Goal: Register for event/course

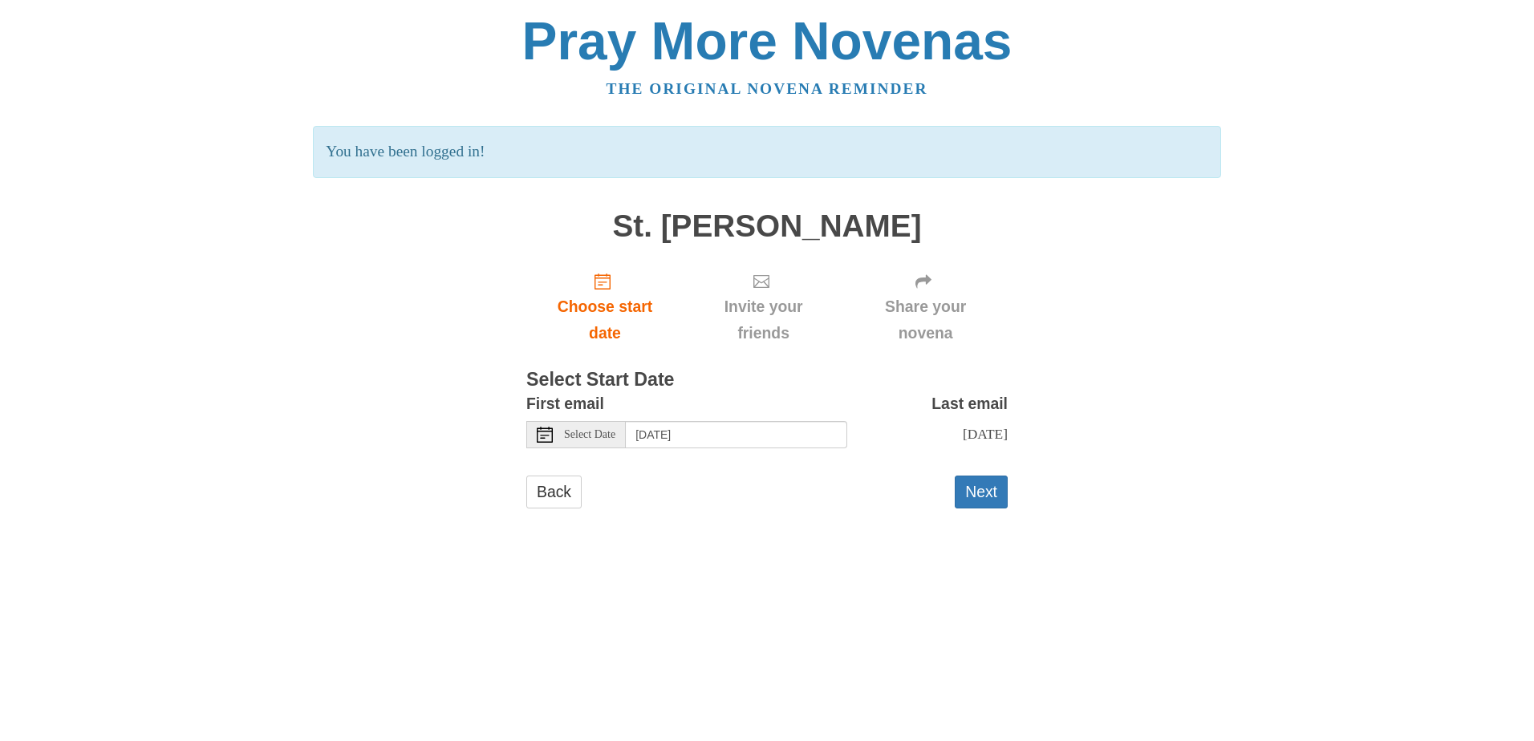
click at [578, 436] on span "Select Date" at bounding box center [589, 434] width 51 height 11
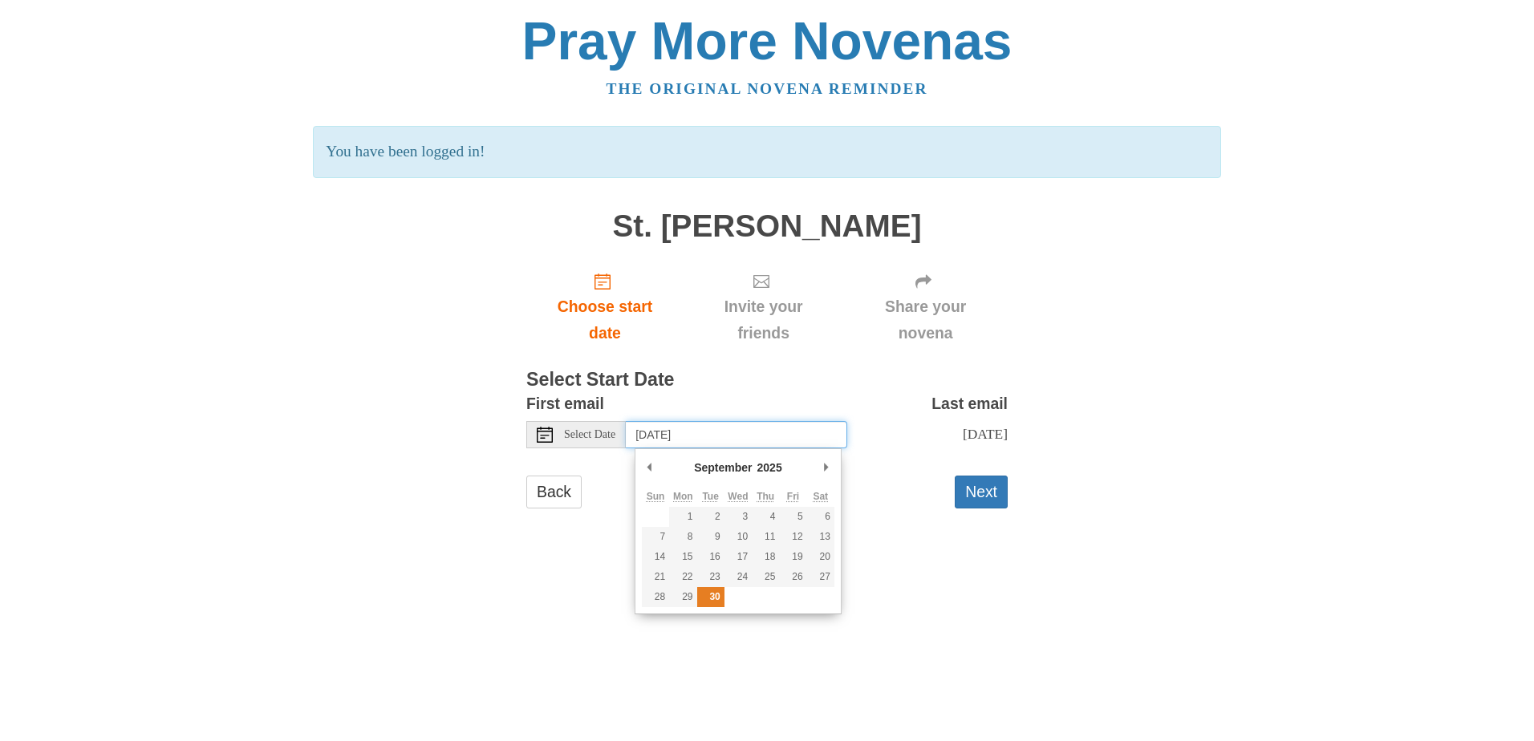
type input "Tuesday, September 30th"
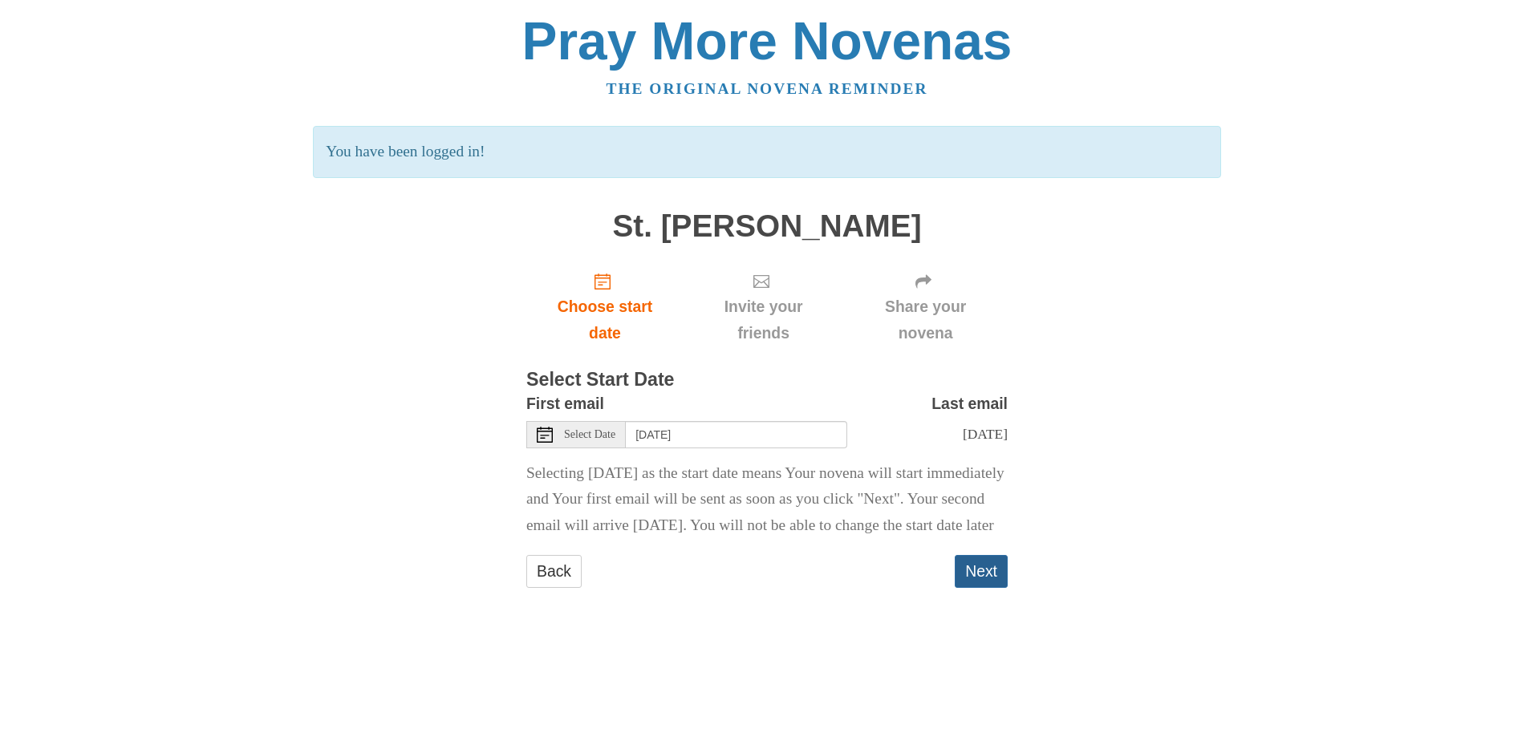
click at [968, 588] on button "Next" at bounding box center [981, 571] width 53 height 33
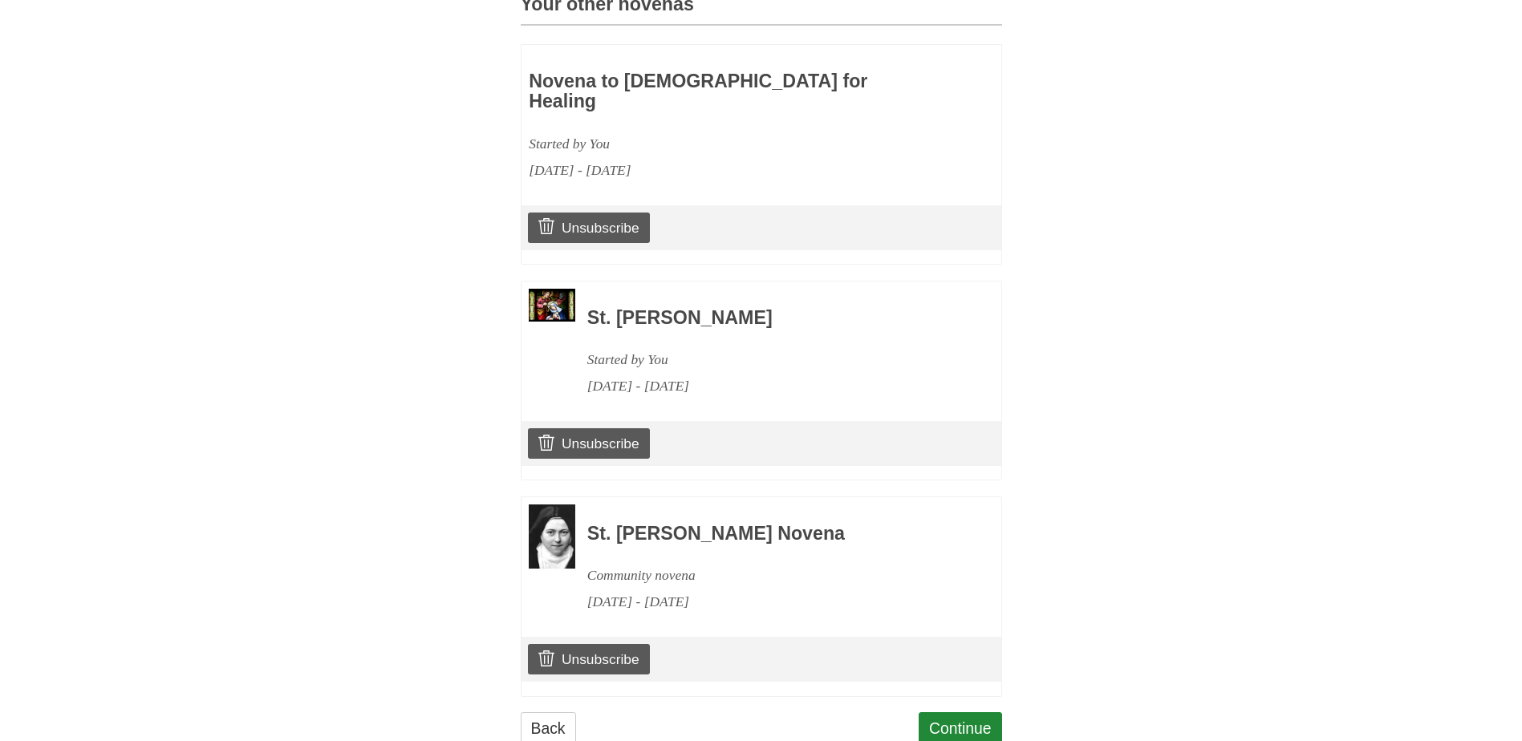
scroll to position [779, 0]
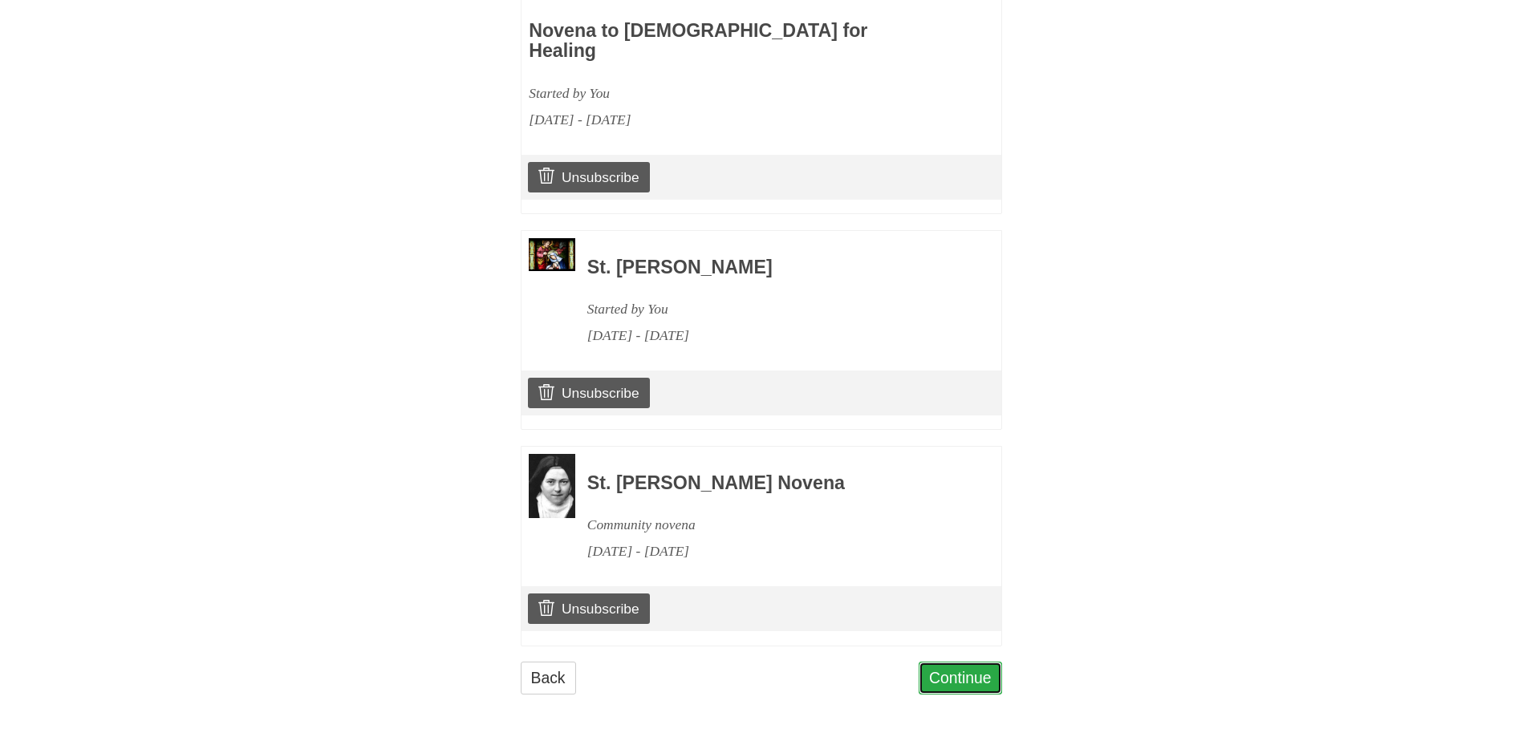
click at [943, 682] on link "Continue" at bounding box center [960, 678] width 83 height 33
